Goal: Transaction & Acquisition: Book appointment/travel/reservation

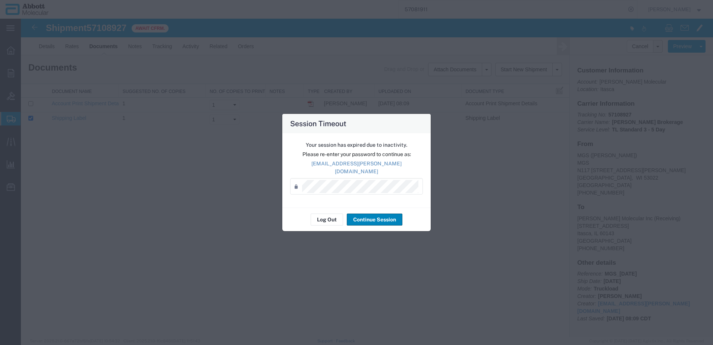
click at [367, 213] on button "Continue Session" at bounding box center [375, 219] width 56 height 12
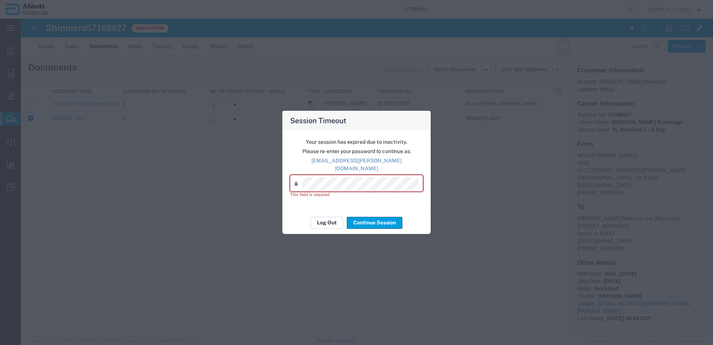
click at [333, 219] on button "Log Out" at bounding box center [327, 222] width 32 height 12
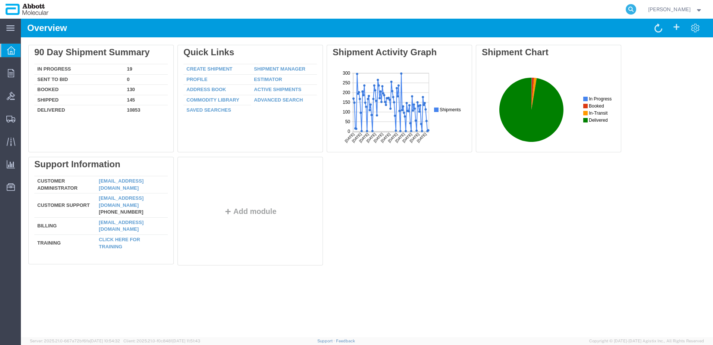
click at [636, 8] on icon at bounding box center [631, 9] width 10 height 10
paste input "57064043"
type input "57064043"
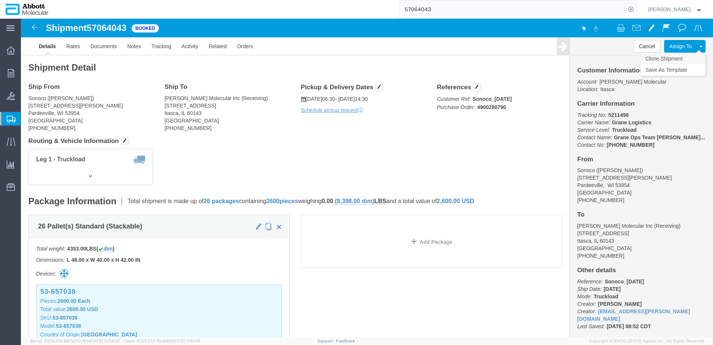
click link "Clone Shipment"
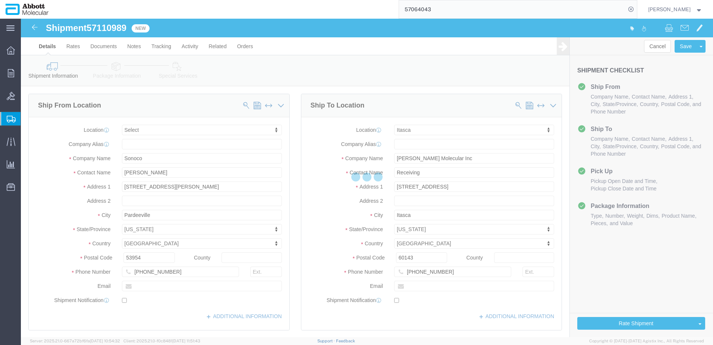
select select
select select "48454"
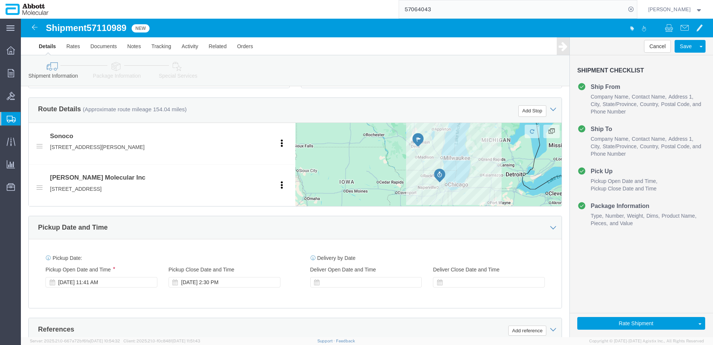
scroll to position [261, 0]
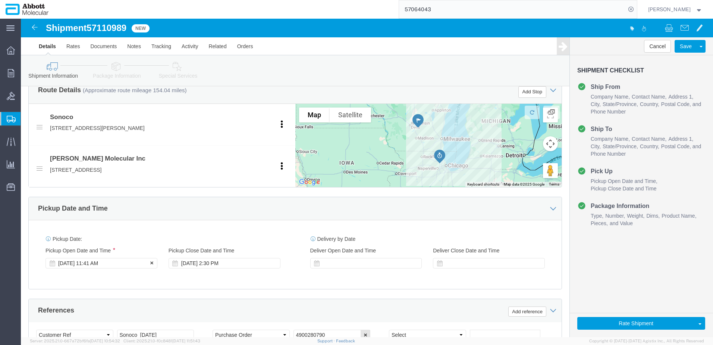
click div "Oct 13 2025 11:41 AM"
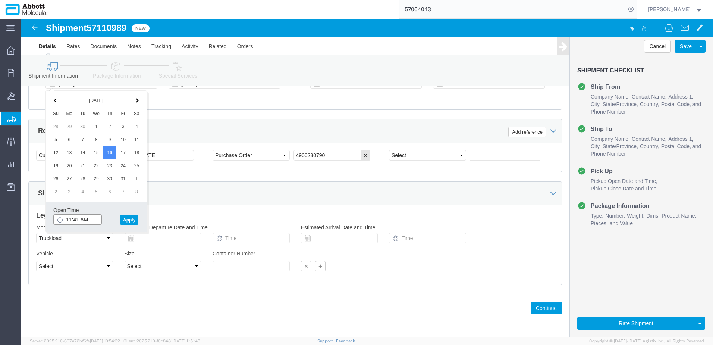
click input "11:41 AM"
type input "6:30 AM"
click div "Leg 1 Mode Select Air Less than Truckload Multi-Leg Ocean Freight Rail Small Pa…"
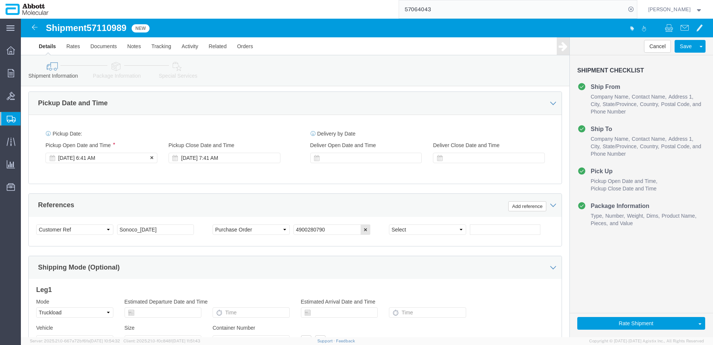
scroll to position [366, 0]
click div "Oct 16 2025 6:41 AM"
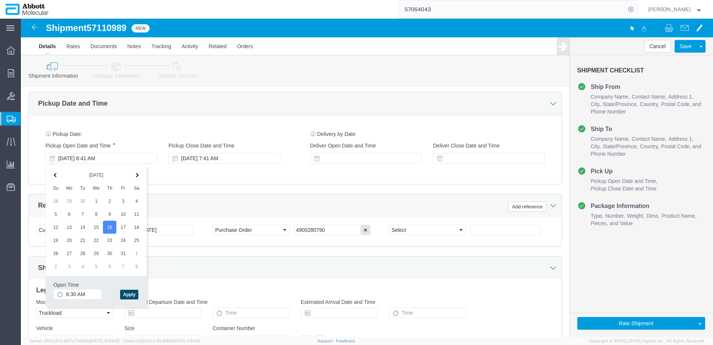
click button "Apply"
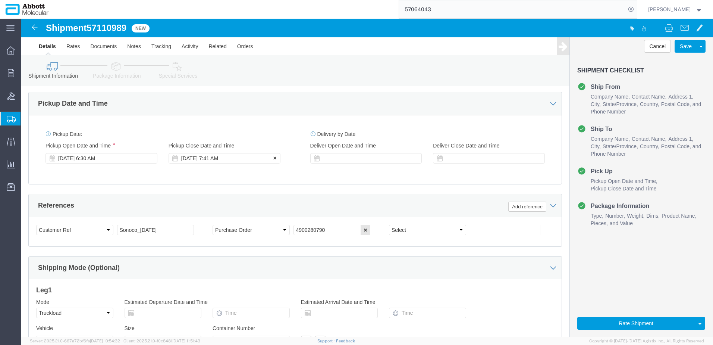
click div "Oct 16 2025 7:41 AM"
type input "2:30 PM"
click button "Apply"
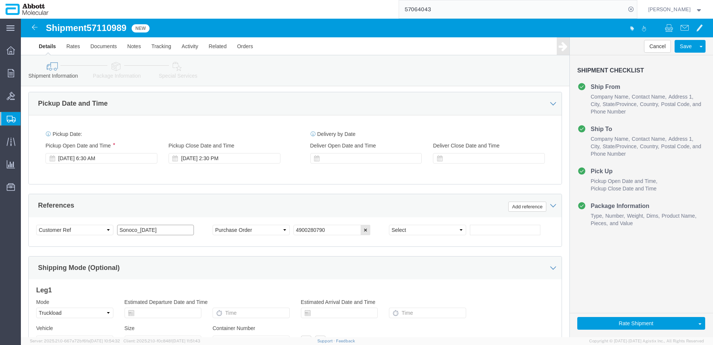
click input "Sonoco_10.13.25"
type input "Sonoco_10.16.25"
click input "4900280790"
paste input "000170656"
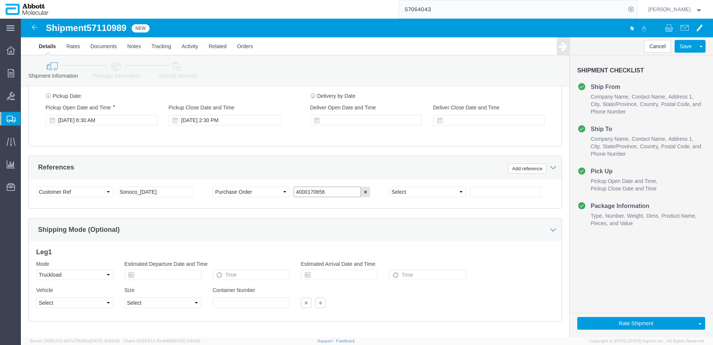
scroll to position [441, 0]
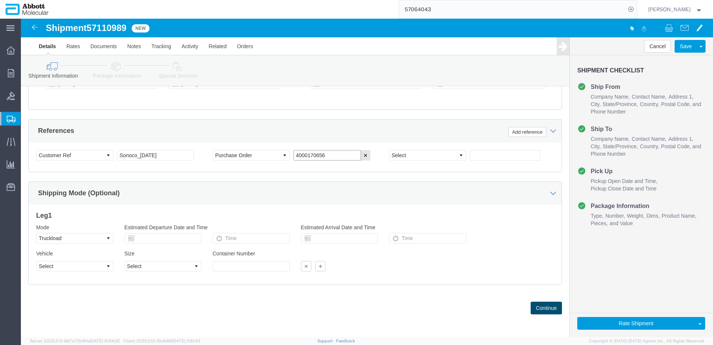
type input "4000170656"
click button "Continue"
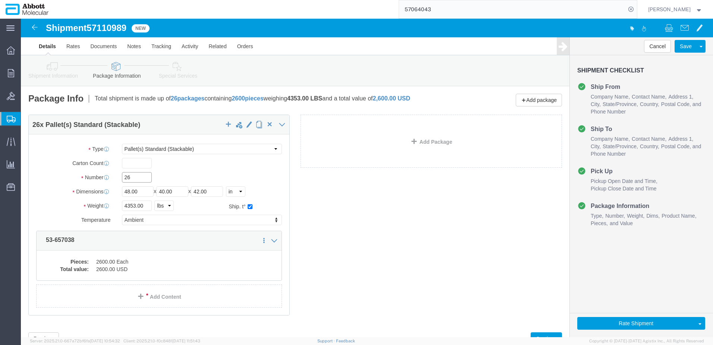
drag, startPoint x: 116, startPoint y: 167, endPoint x: -12, endPoint y: 158, distance: 128.3
click html "Shipment 57110989 New Details Rates Documents Notes Tracking Activity Related O…"
type input "7"
type input "1036"
click dd "2600.00 Each"
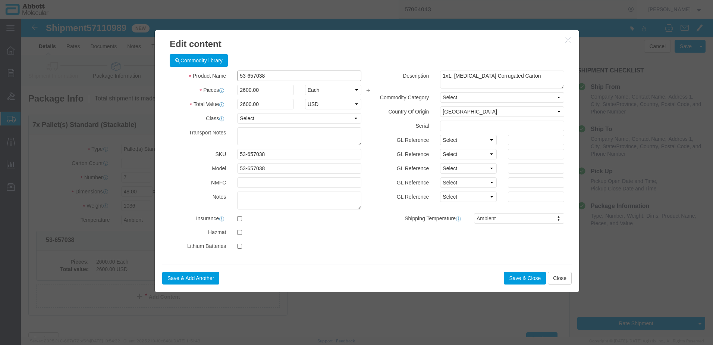
click input "53-657038"
type input "700"
click button "Save & Close"
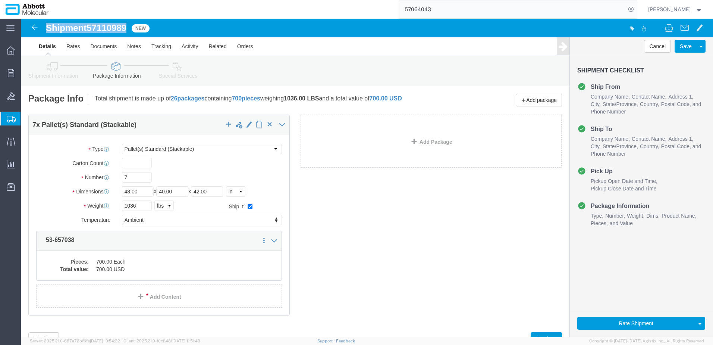
drag, startPoint x: 26, startPoint y: 10, endPoint x: 114, endPoint y: 16, distance: 87.9
click h1 "Shipment 57110989"
copy h1 "Shipment 57110989"
click button "Rate Shipment"
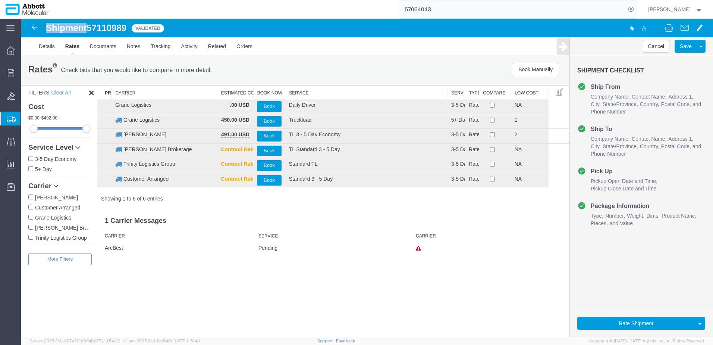
click at [31, 217] on input "Grane Logistics" at bounding box center [30, 217] width 5 height 5
checkbox input "true"
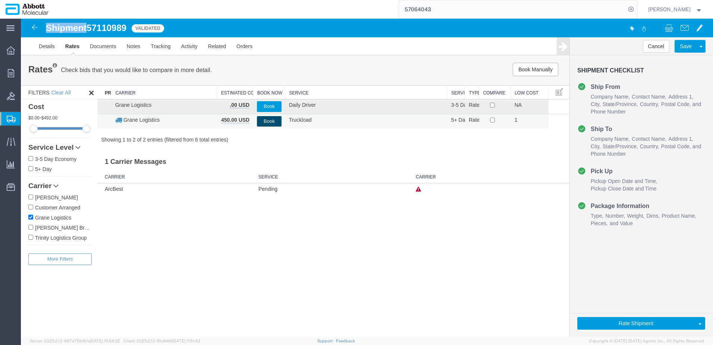
click at [272, 122] on button "Book" at bounding box center [269, 121] width 24 height 11
